Goal: Task Accomplishment & Management: Use online tool/utility

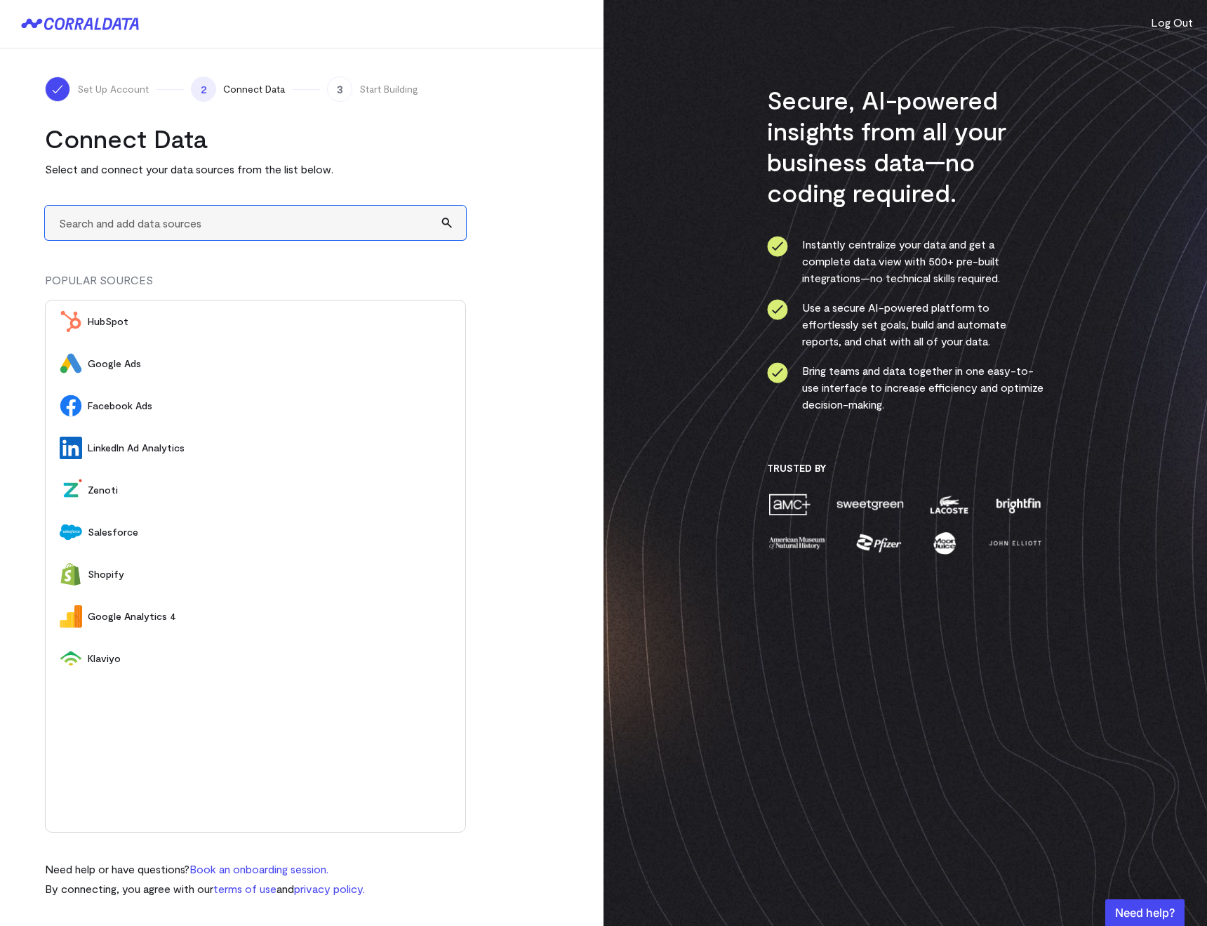
click at [164, 222] on input "text" at bounding box center [255, 223] width 421 height 34
type input "A"
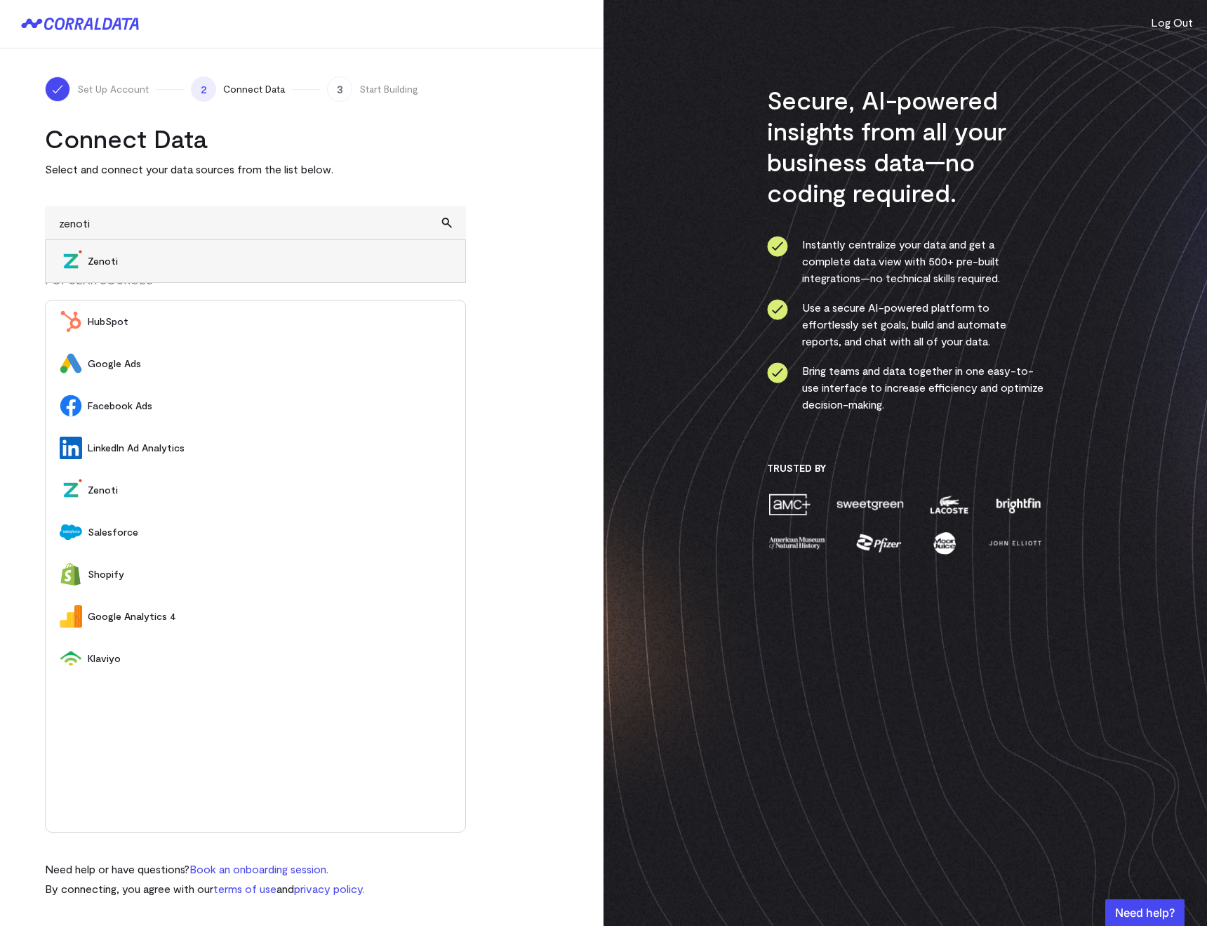
click at [149, 255] on span "Zenoti" at bounding box center [269, 261] width 363 height 14
type input "Zenoti"
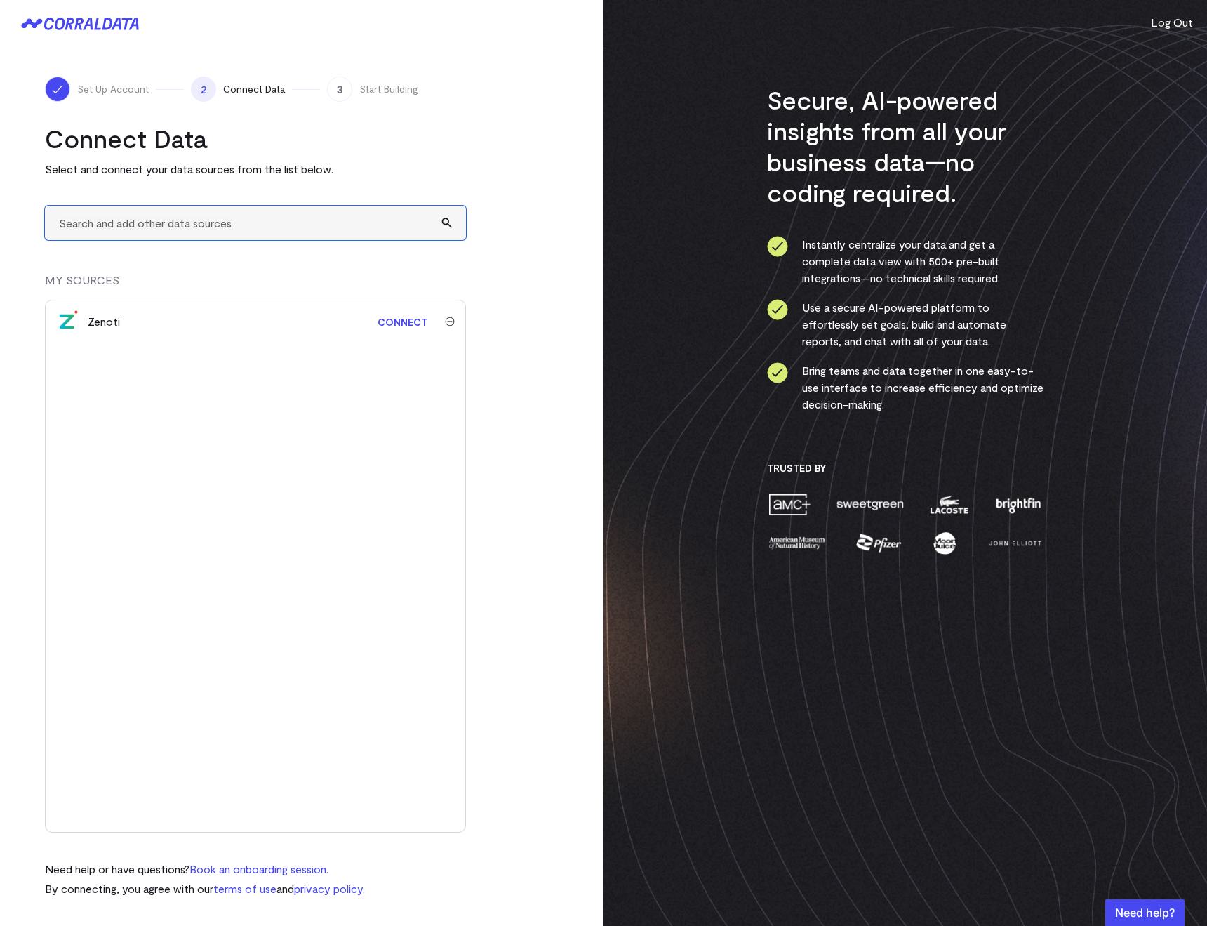
click at [168, 237] on input "text" at bounding box center [255, 223] width 421 height 34
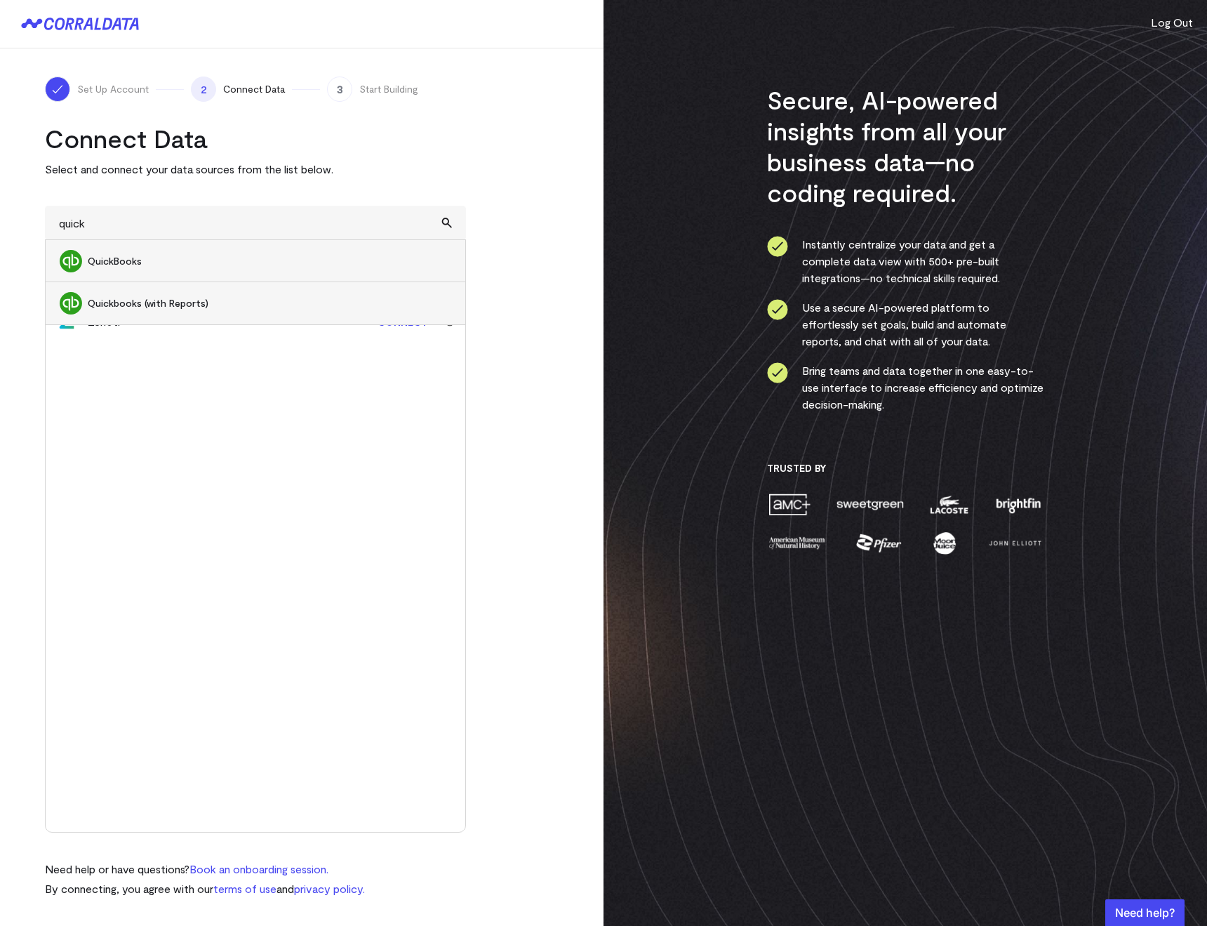
click at [162, 293] on li "Quickbooks (with Reports)" at bounding box center [256, 303] width 420 height 42
type input "Quickbooks (with Reports)"
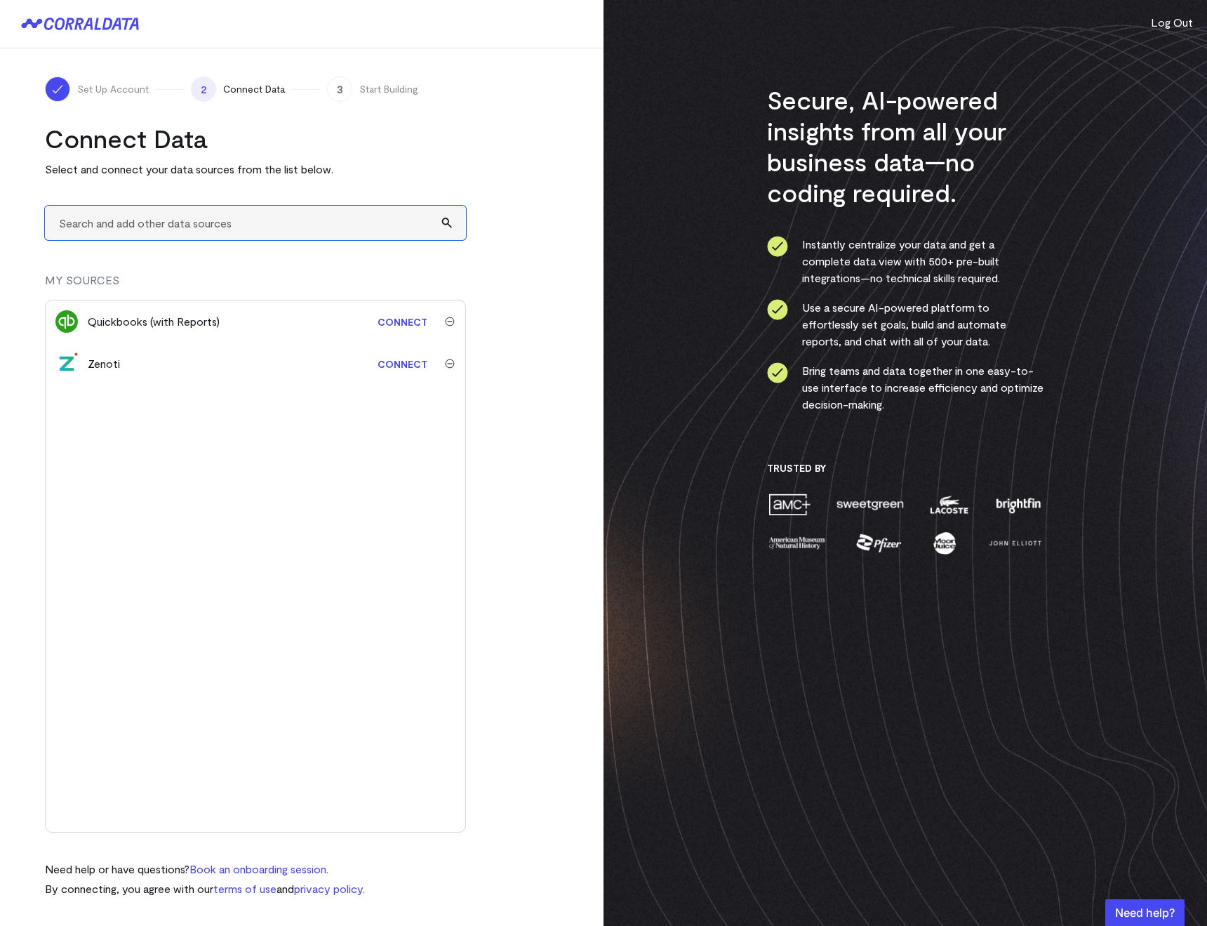
click at [121, 223] on input "text" at bounding box center [255, 223] width 421 height 34
type input "m"
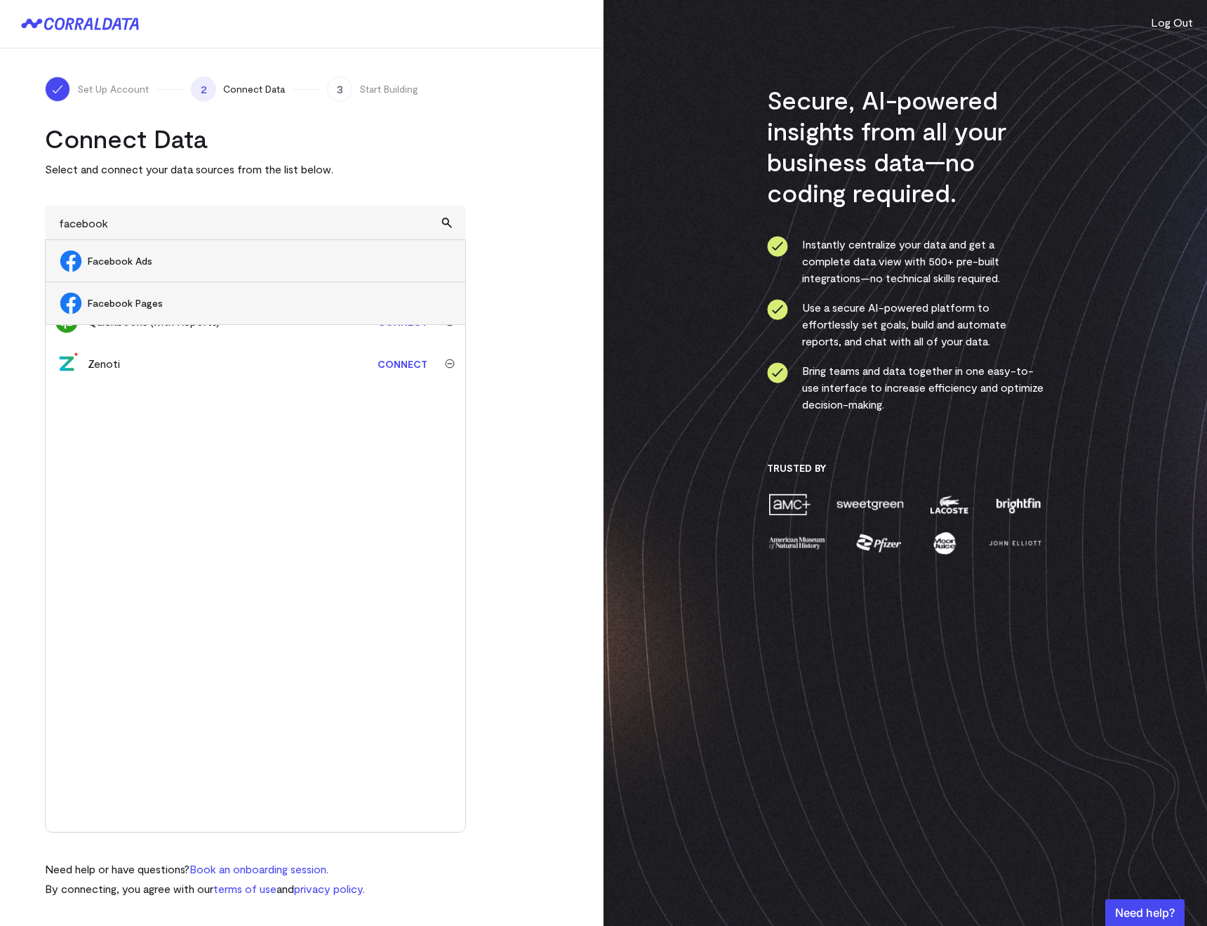
click at [147, 262] on span "Facebook Ads" at bounding box center [269, 261] width 363 height 14
type input "Facebook Ads"
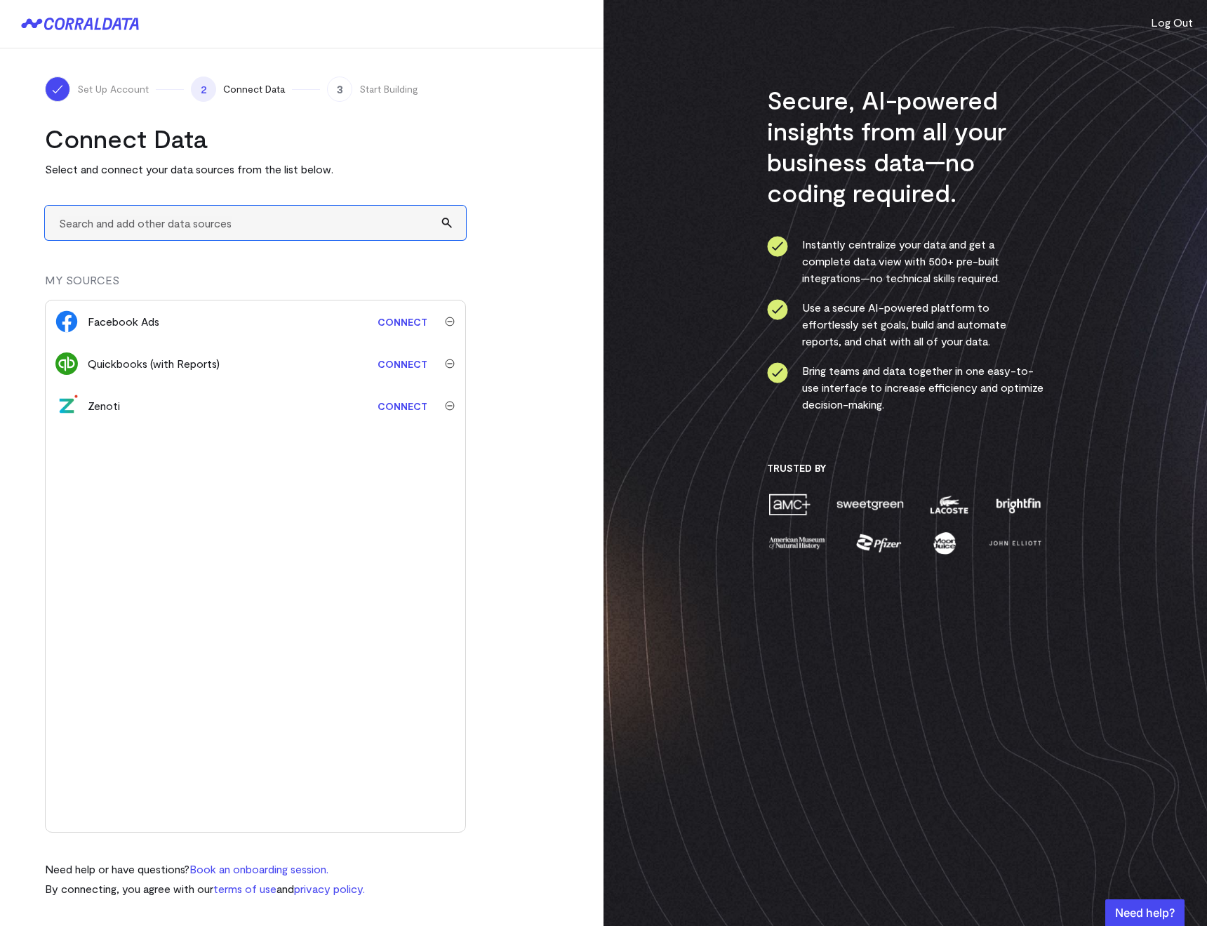
click at [98, 219] on input "text" at bounding box center [255, 223] width 421 height 34
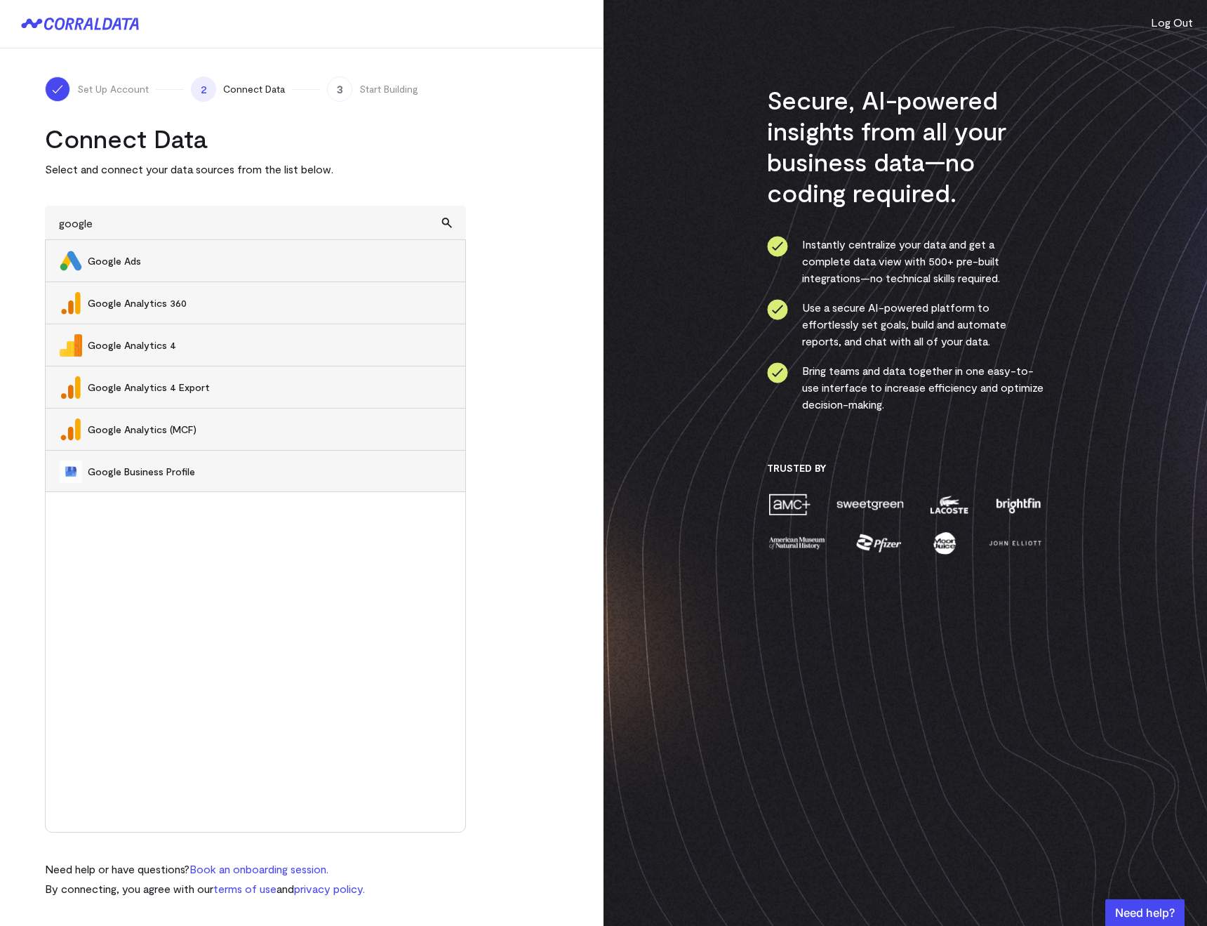
click at [119, 334] on li "Google Analytics 4" at bounding box center [256, 345] width 420 height 42
type input "Google Analytics 4"
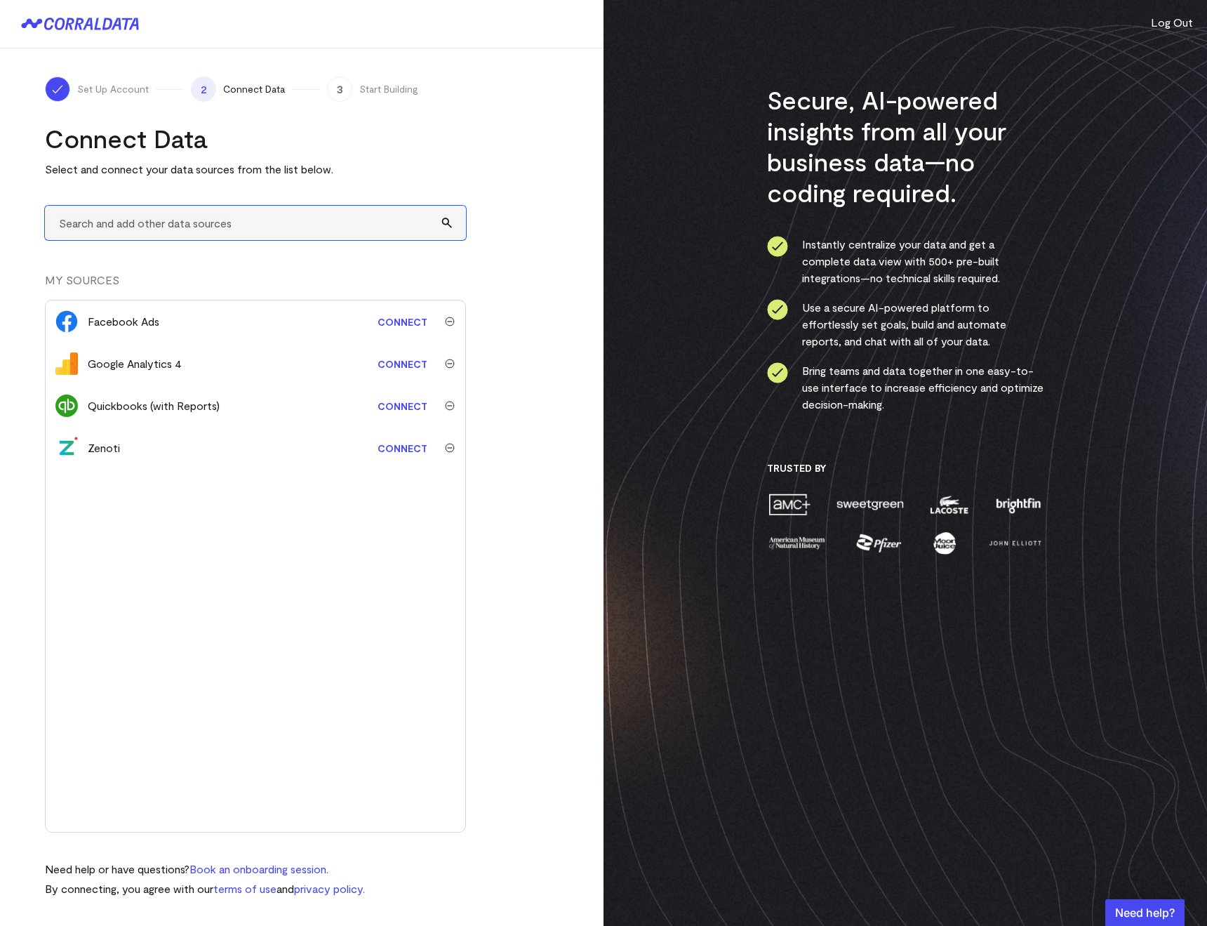
click at [81, 226] on input "text" at bounding box center [255, 223] width 421 height 34
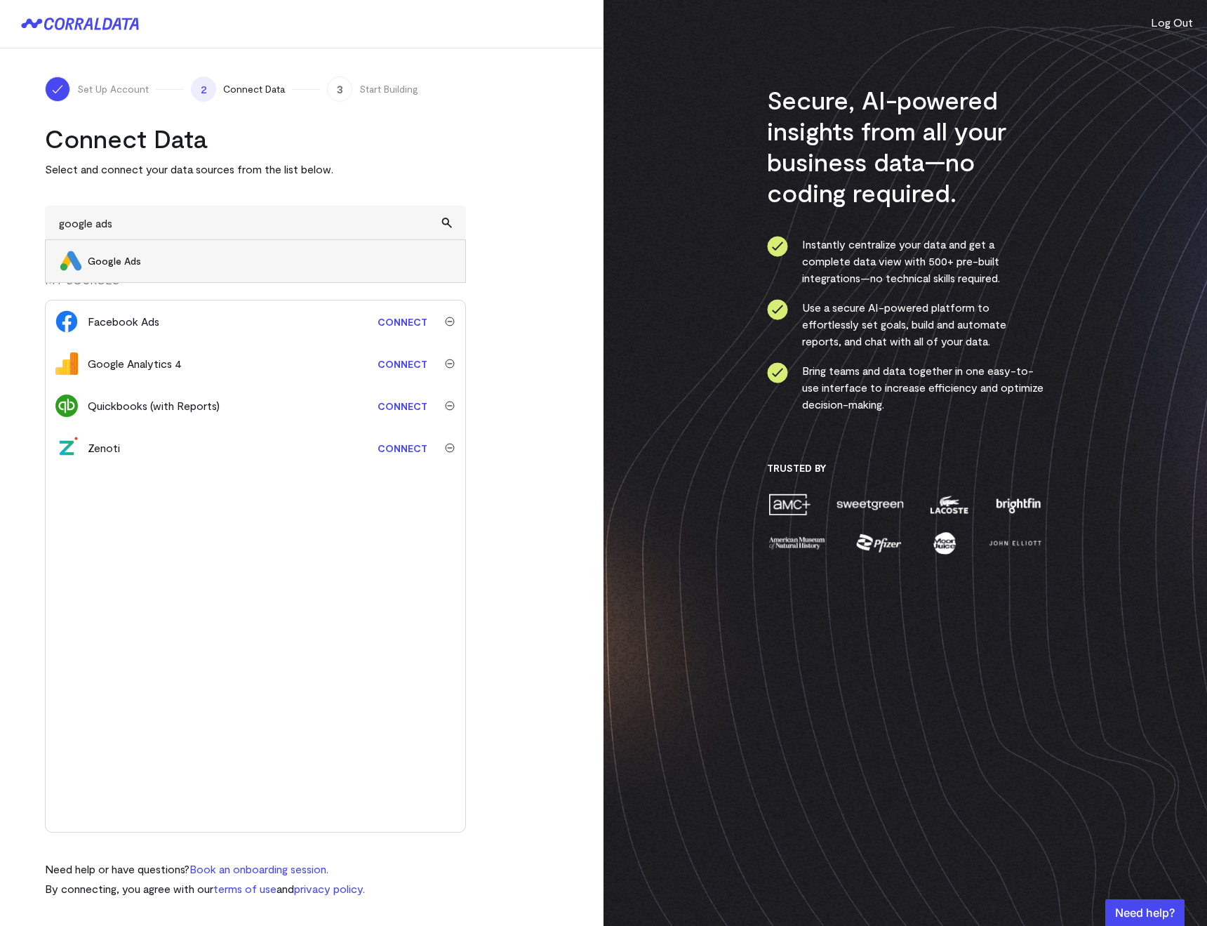
click at [88, 260] on span "Google Ads" at bounding box center [269, 261] width 363 height 14
type input "Google Ads"
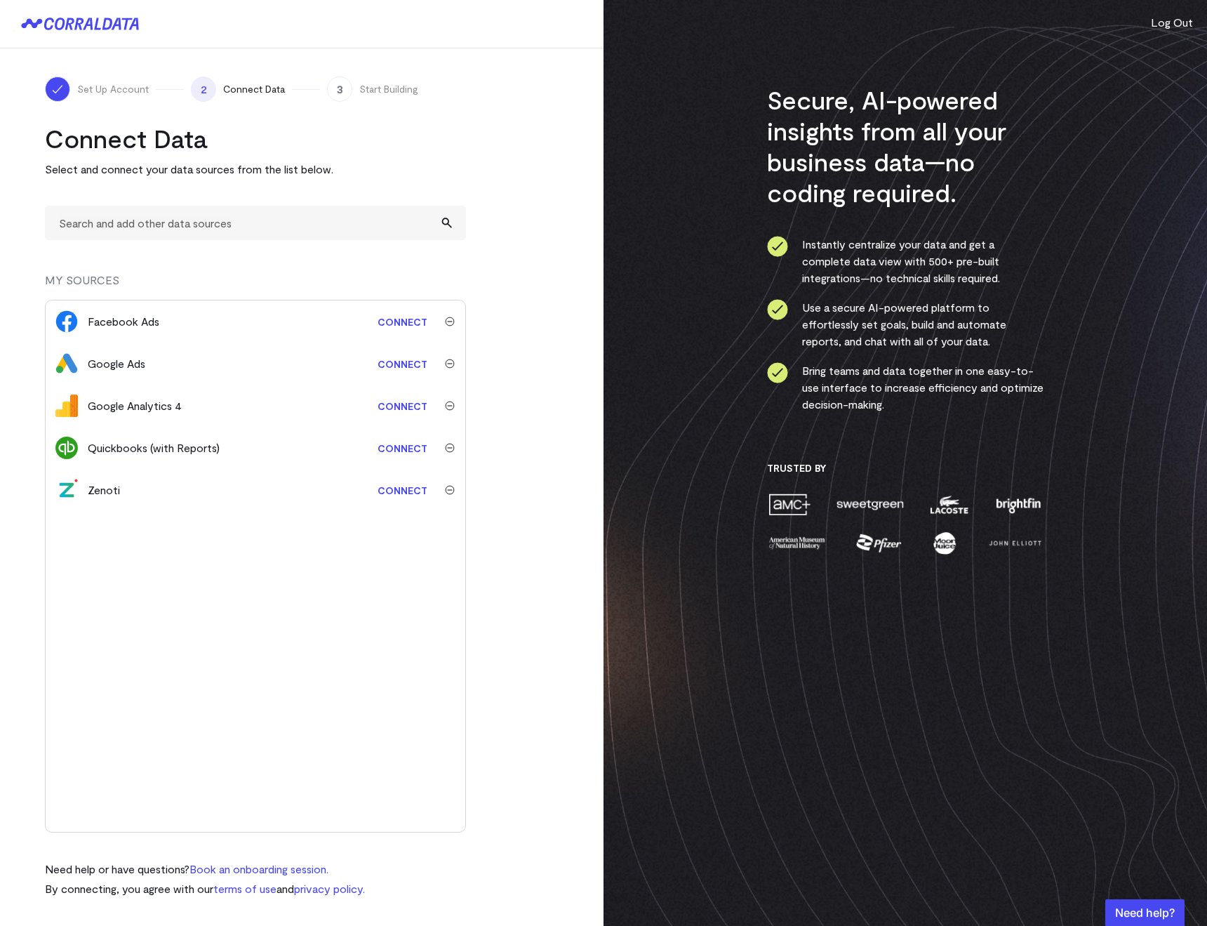
click at [547, 132] on turbo-frame "Connect Data Select and connect your data sources from the list below. MY SOURC…" at bounding box center [302, 510] width 514 height 774
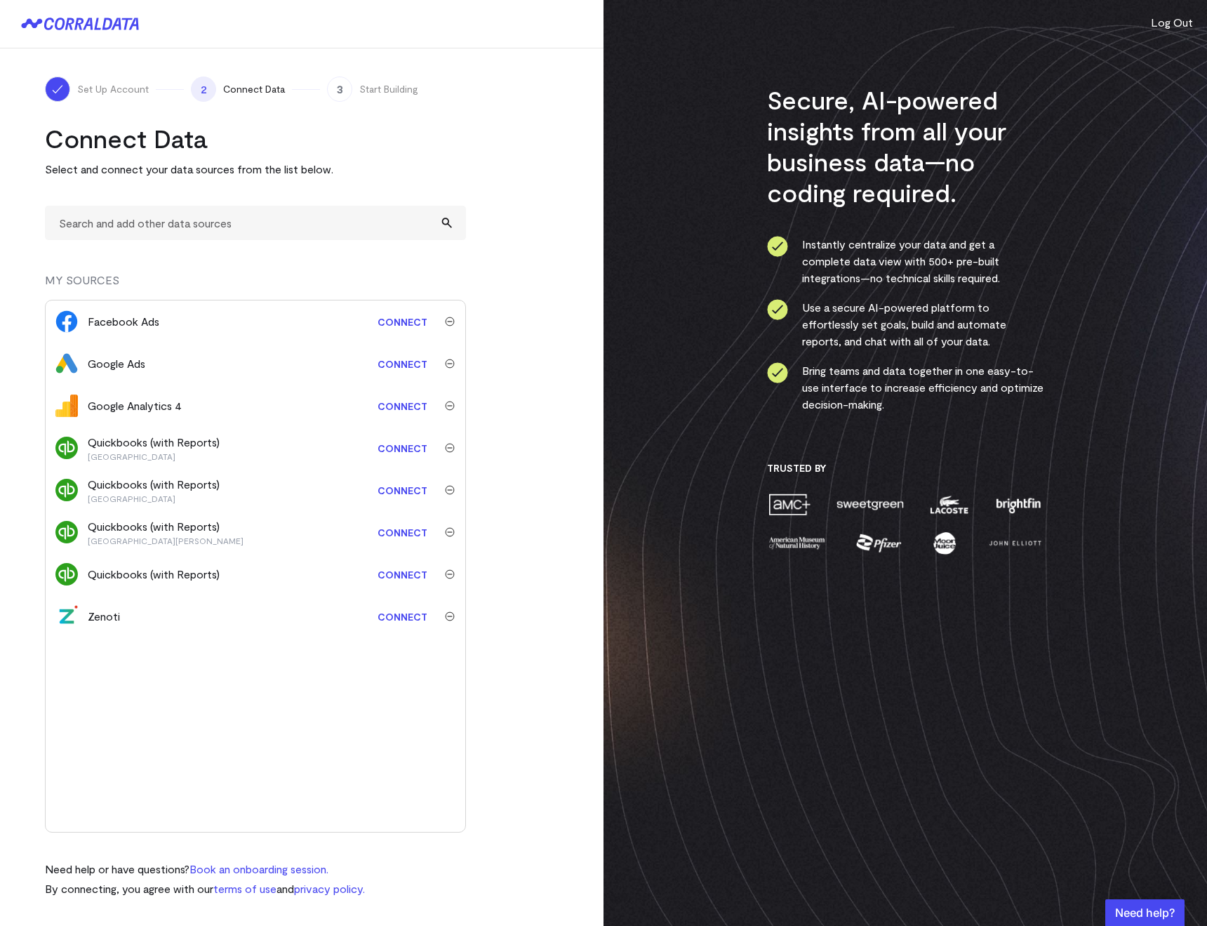
click at [453, 569] on img "submit" at bounding box center [450, 574] width 10 height 10
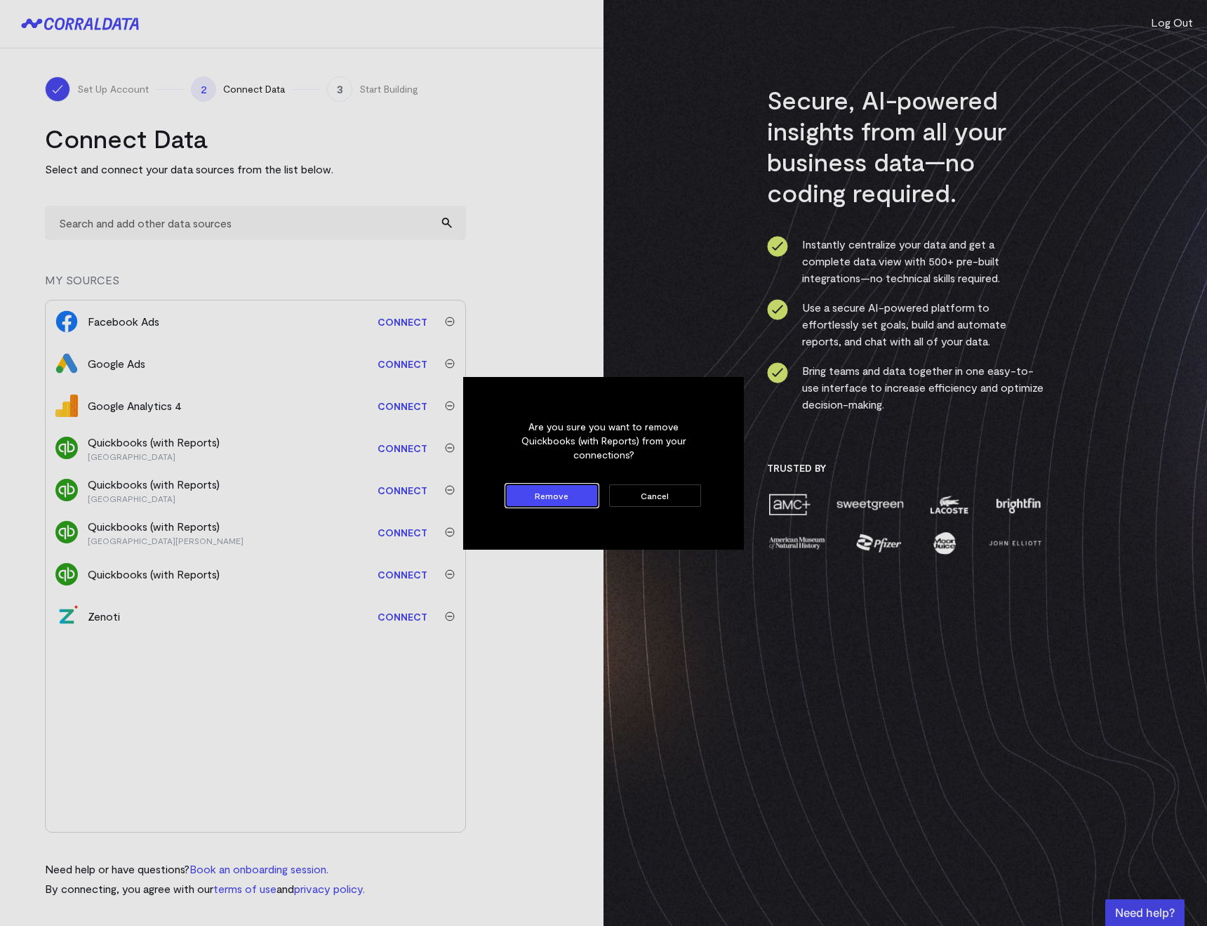
click at [532, 498] on button "Remove" at bounding box center [552, 495] width 92 height 22
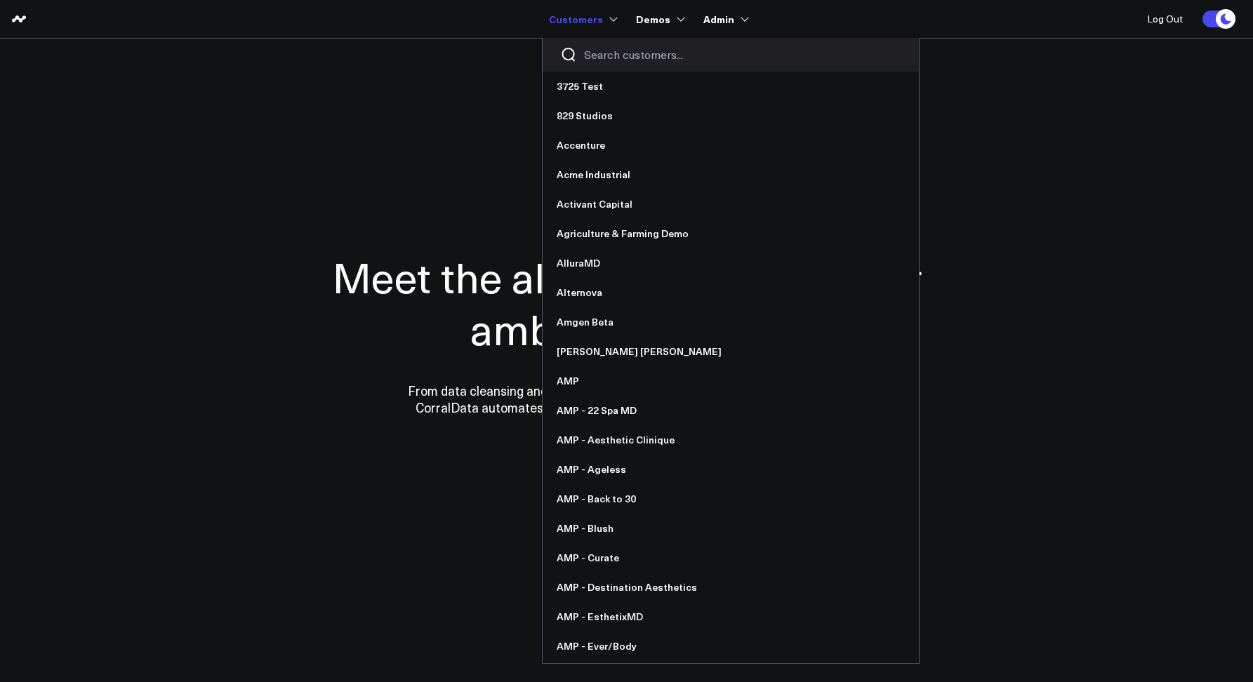
click at [601, 55] on input "Search customers input" at bounding box center [742, 54] width 317 height 15
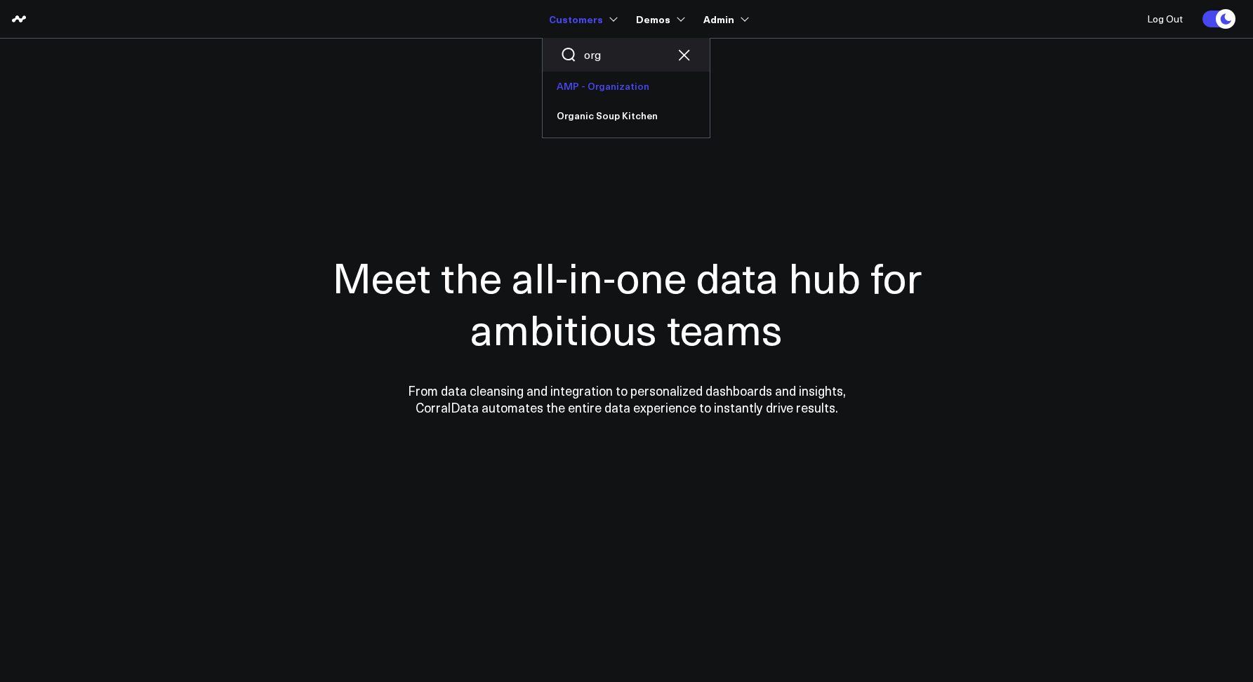
type input "org"
